Goal: Find specific page/section: Find specific page/section

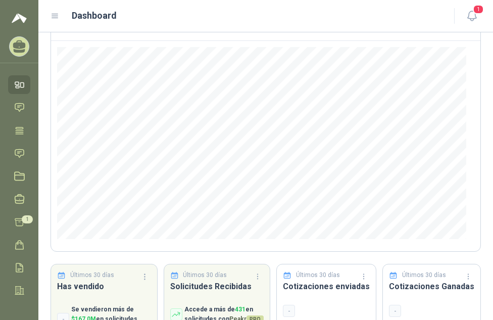
scroll to position [145, 0]
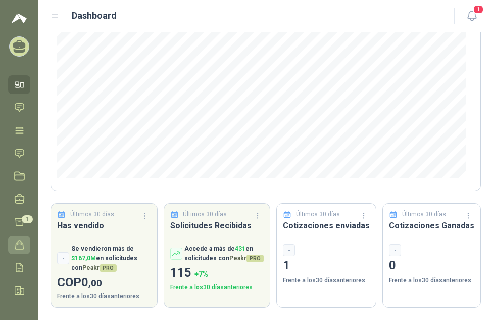
click at [19, 244] on icon at bounding box center [19, 244] width 11 height 11
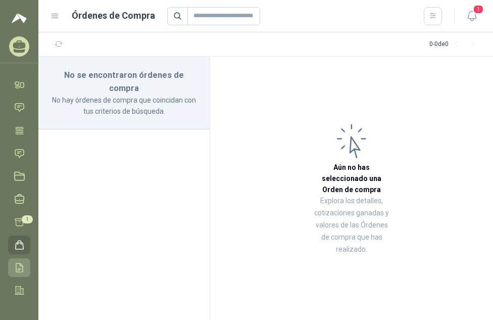
click at [19, 268] on icon at bounding box center [19, 267] width 11 height 11
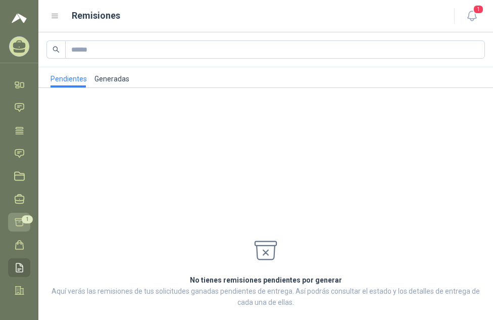
click at [21, 220] on icon at bounding box center [19, 222] width 11 height 11
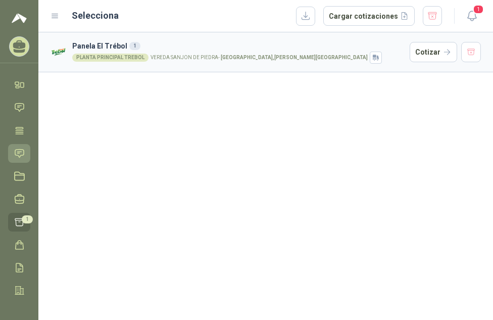
click at [19, 149] on icon at bounding box center [19, 153] width 9 height 8
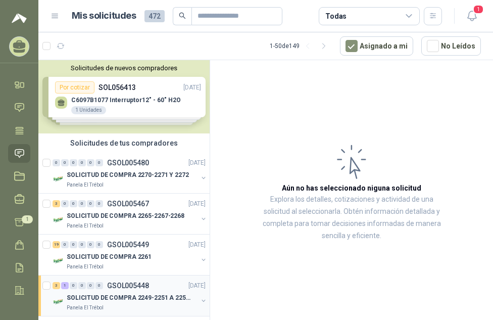
click at [136, 285] on p "GSOL005448" at bounding box center [128, 285] width 42 height 7
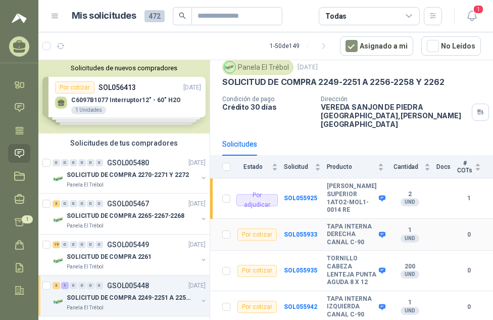
scroll to position [89, 0]
